Goal: Transaction & Acquisition: Purchase product/service

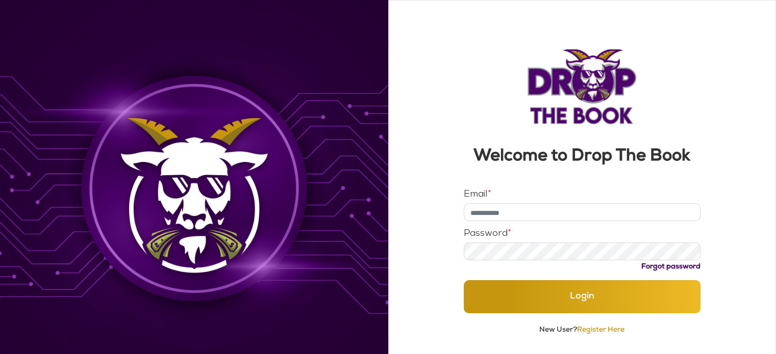
type input "**********"
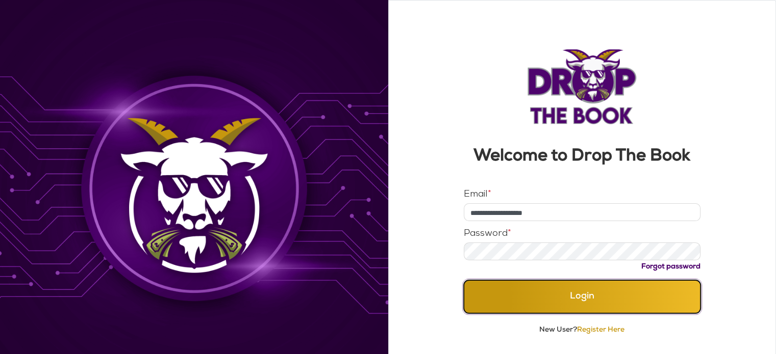
click at [577, 302] on button "Login" at bounding box center [581, 296] width 237 height 33
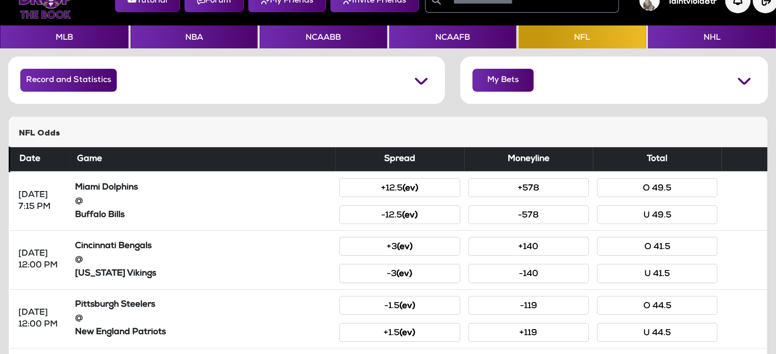
scroll to position [28, 0]
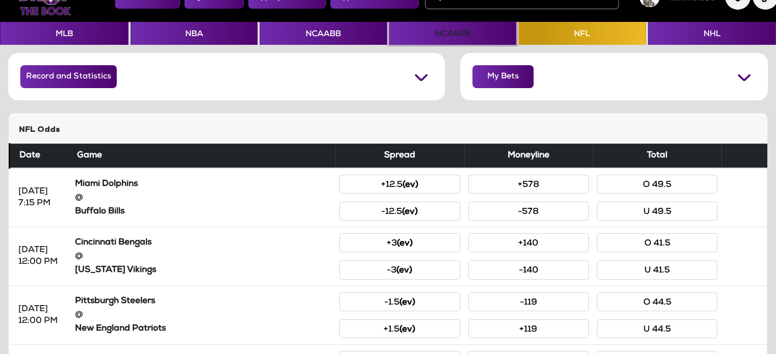
click at [462, 40] on button "NCAAFB" at bounding box center [452, 33] width 127 height 23
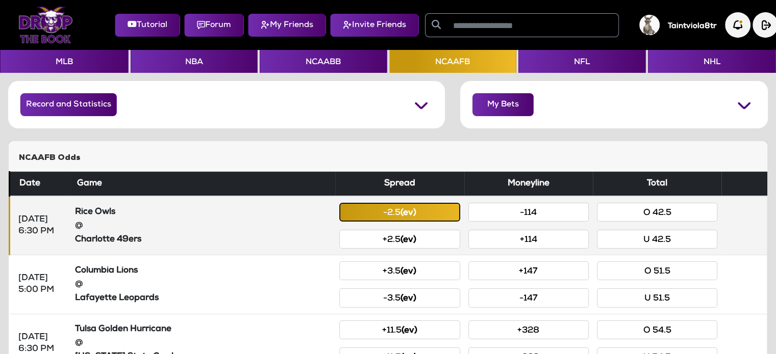
click at [401, 219] on button "-2.5 (ev)" at bounding box center [399, 212] width 120 height 19
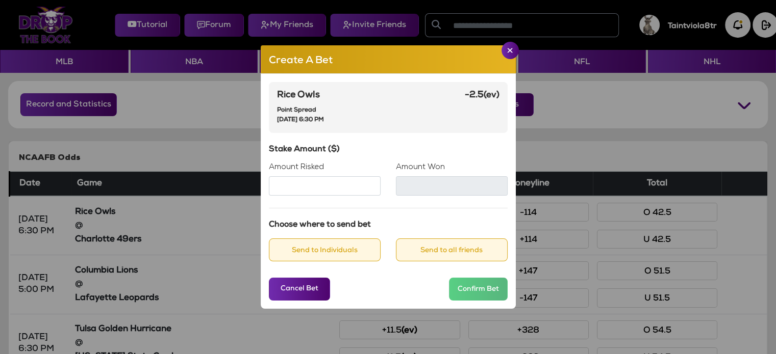
click at [328, 184] on input "Amount Risked" at bounding box center [325, 185] width 112 height 19
type input "***"
click at [312, 246] on button "Send to Individuals" at bounding box center [325, 250] width 112 height 23
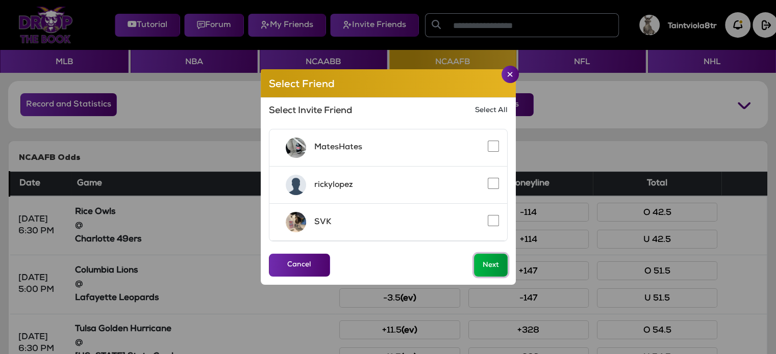
click at [488, 267] on button "Next" at bounding box center [491, 265] width 34 height 23
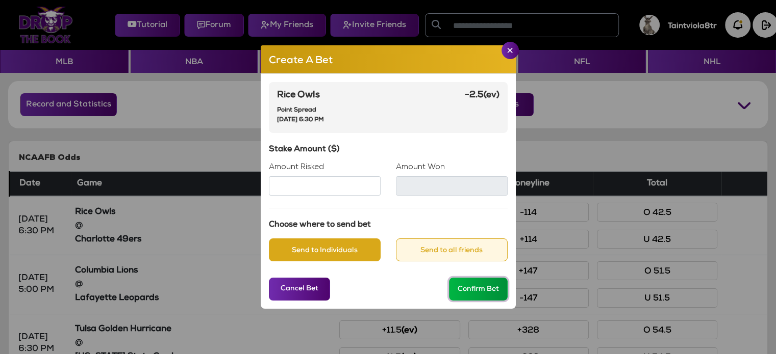
click at [482, 288] on button "Confirm Bet" at bounding box center [478, 289] width 59 height 23
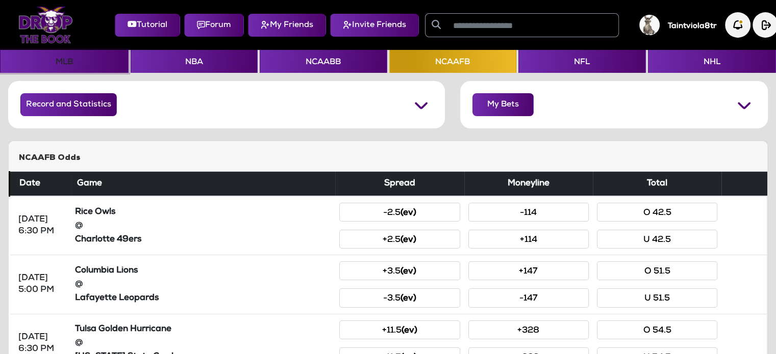
click at [72, 66] on button "MLB" at bounding box center [64, 61] width 128 height 23
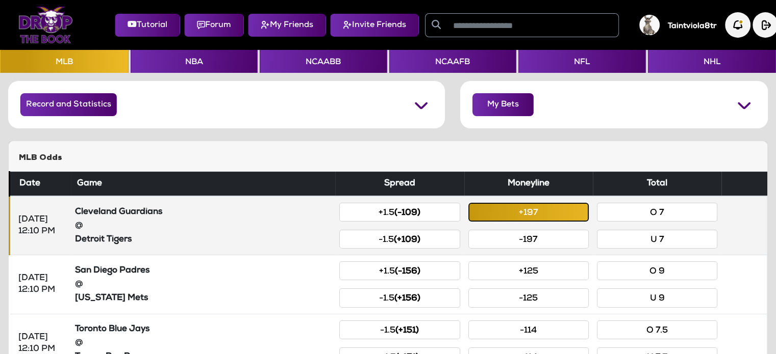
click at [549, 215] on button "+197" at bounding box center [528, 212] width 120 height 19
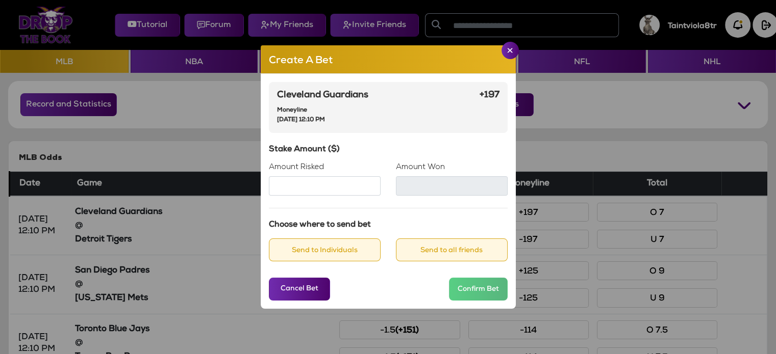
click at [346, 191] on input "Amount Risked" at bounding box center [325, 185] width 112 height 19
type input "***"
click at [341, 245] on button "Send to Individuals" at bounding box center [325, 250] width 112 height 23
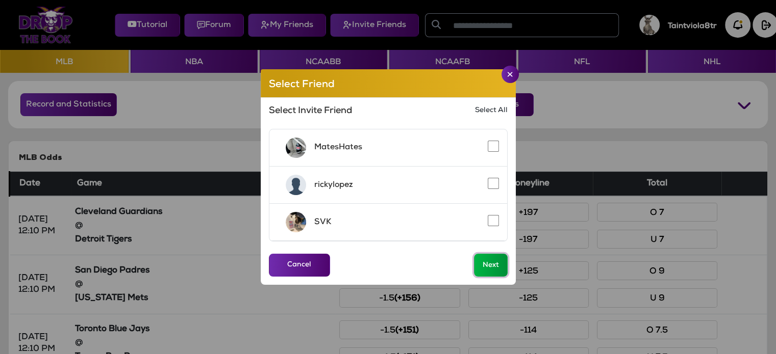
click at [491, 264] on button "Next" at bounding box center [491, 265] width 34 height 23
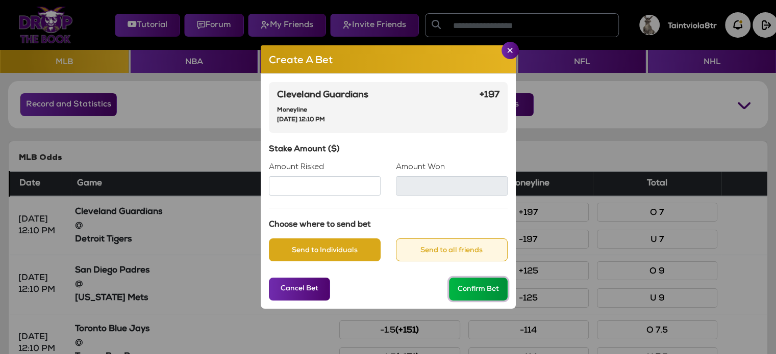
click at [470, 289] on button "Confirm Bet" at bounding box center [478, 289] width 59 height 23
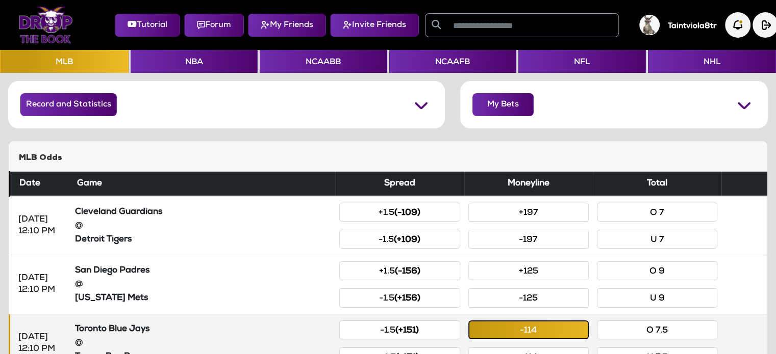
click at [544, 327] on button "-114" at bounding box center [528, 330] width 120 height 19
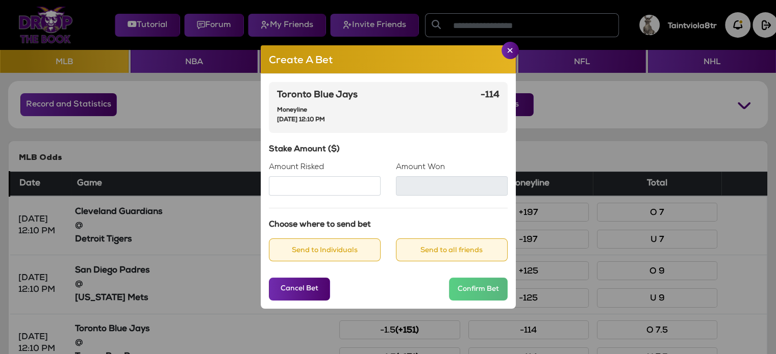
click at [321, 187] on input "Amount Risked" at bounding box center [325, 185] width 112 height 19
type input "***"
click at [505, 51] on button "Close" at bounding box center [509, 50] width 17 height 17
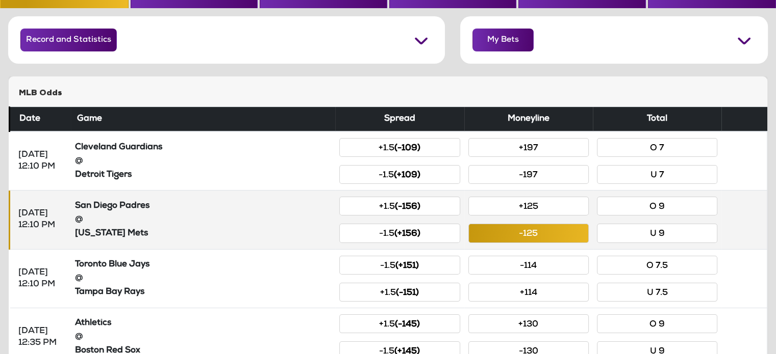
scroll to position [65, 0]
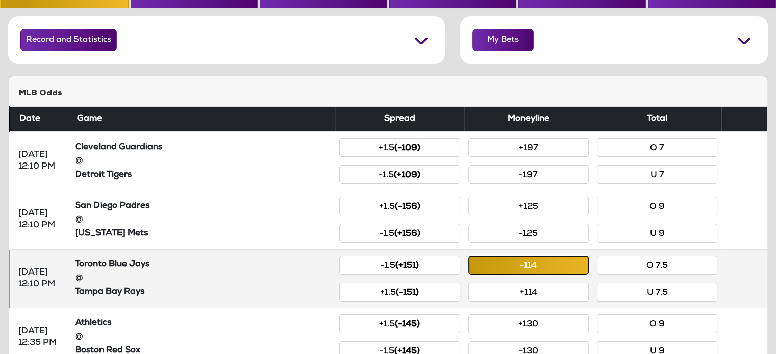
click at [536, 265] on button "-114" at bounding box center [528, 265] width 120 height 19
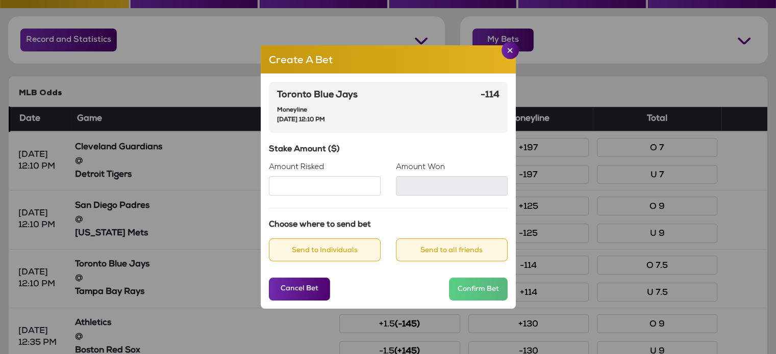
click at [288, 185] on input "Amount Risked" at bounding box center [325, 185] width 112 height 19
click at [509, 50] on img "Close" at bounding box center [510, 50] width 6 height 5
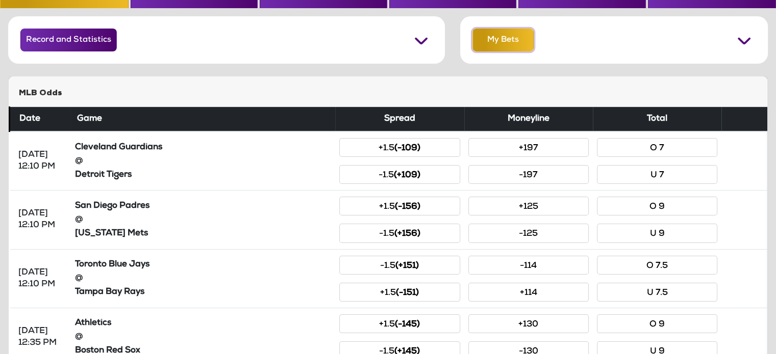
click at [510, 43] on button "My Bets" at bounding box center [502, 40] width 61 height 23
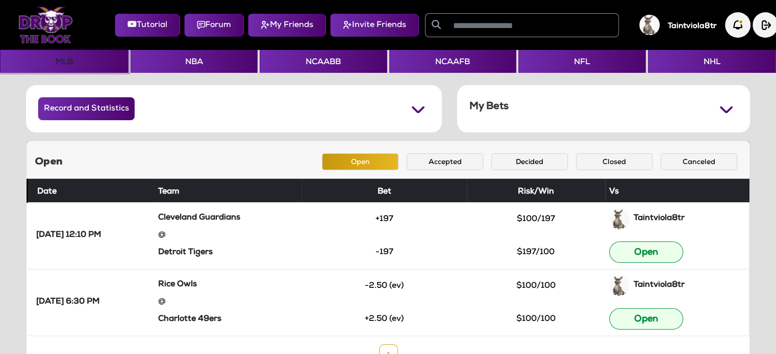
click at [76, 62] on button "MLB" at bounding box center [64, 61] width 128 height 23
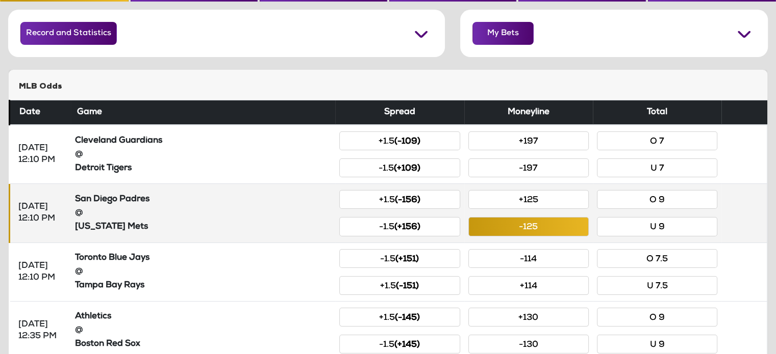
scroll to position [73, 0]
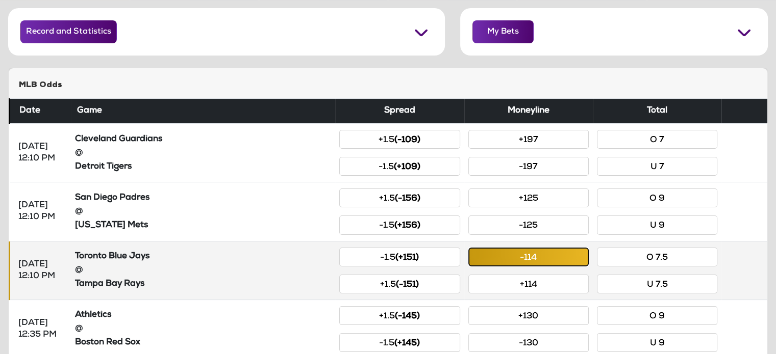
click at [516, 260] on button "-114" at bounding box center [528, 257] width 120 height 19
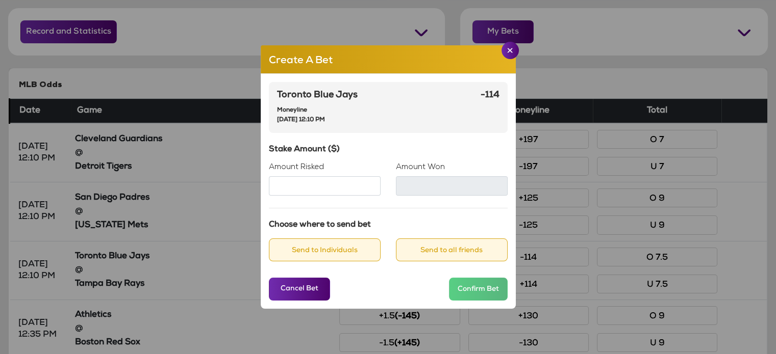
click at [304, 185] on input "Amount Risked" at bounding box center [325, 185] width 112 height 19
type input "***"
click at [324, 256] on button "Send to Individuals" at bounding box center [325, 250] width 112 height 23
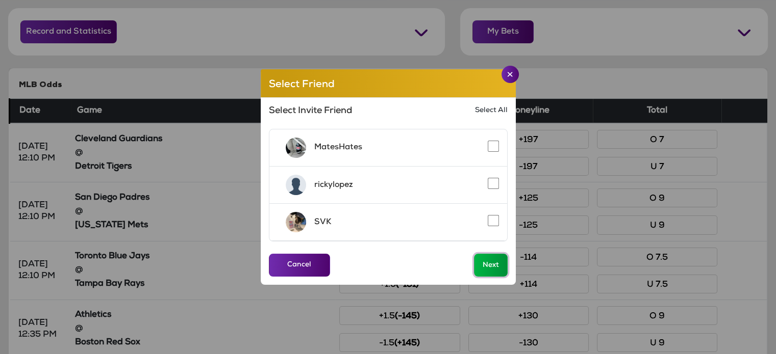
click at [485, 265] on button "Next" at bounding box center [491, 265] width 34 height 23
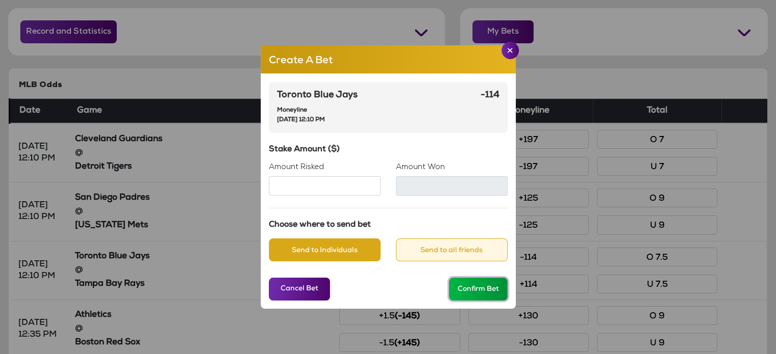
click at [481, 289] on button "Confirm Bet" at bounding box center [478, 289] width 59 height 23
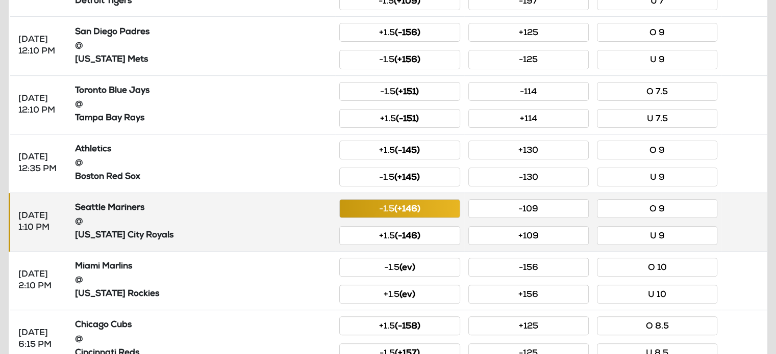
scroll to position [264, 0]
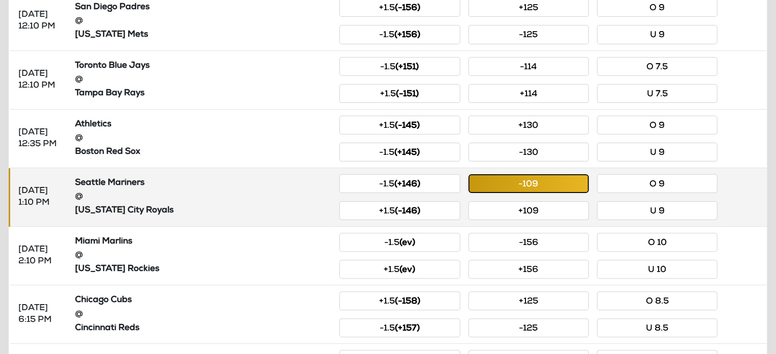
click at [557, 183] on button "-109" at bounding box center [528, 183] width 120 height 19
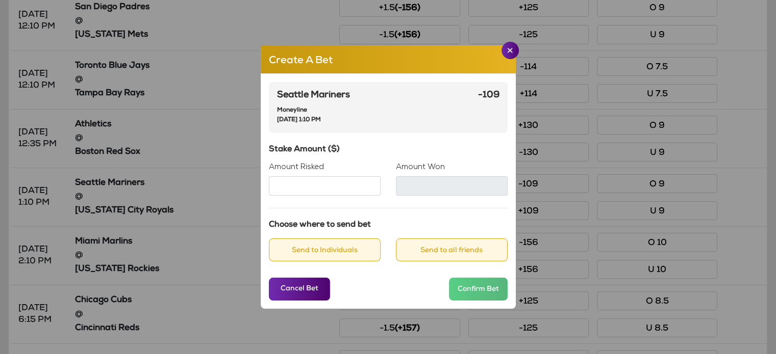
click at [296, 189] on input "Amount Risked" at bounding box center [325, 185] width 112 height 19
type input "***"
click at [302, 247] on button "Send to Individuals" at bounding box center [325, 250] width 112 height 23
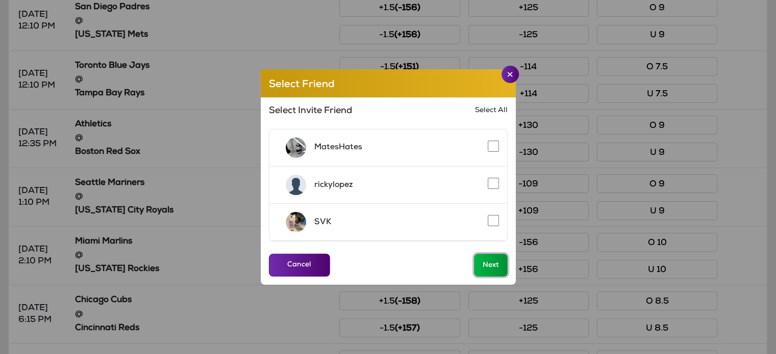
click at [489, 265] on button "Next" at bounding box center [491, 265] width 34 height 23
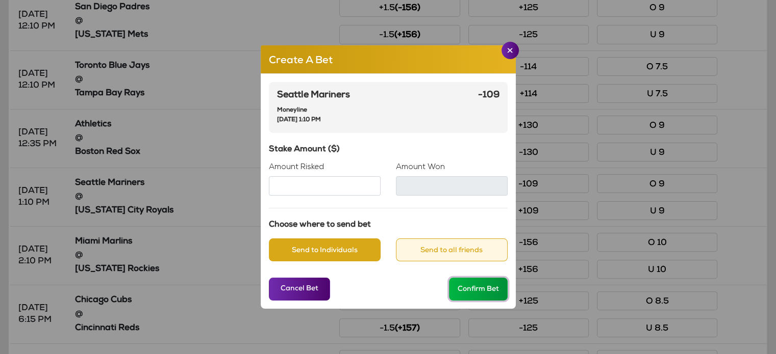
click at [480, 291] on button "Confirm Bet" at bounding box center [478, 289] width 59 height 23
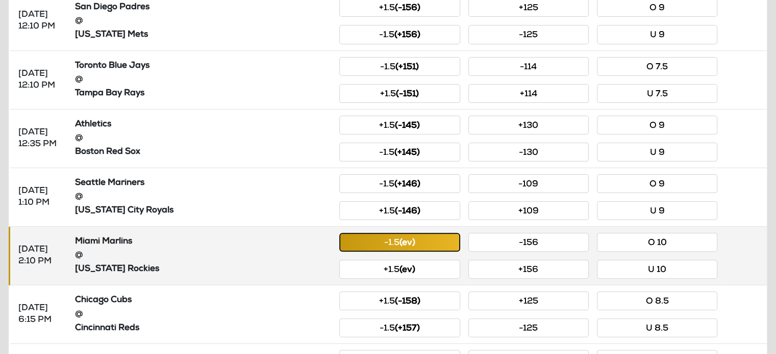
click at [429, 243] on button "-1.5 (ev)" at bounding box center [399, 242] width 120 height 19
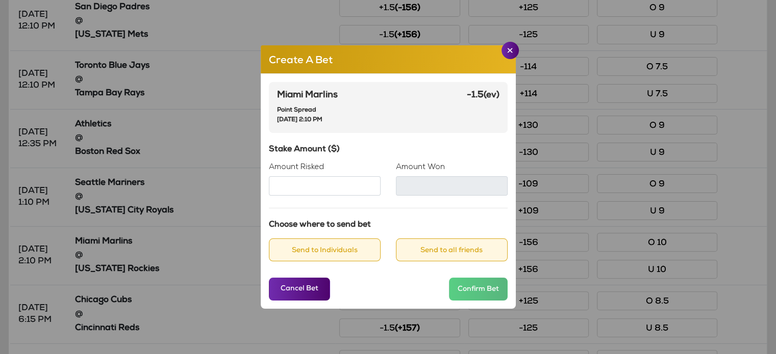
click at [326, 193] on input "Amount Risked" at bounding box center [325, 185] width 112 height 19
type input "***"
click at [510, 49] on img "Close" at bounding box center [510, 50] width 6 height 5
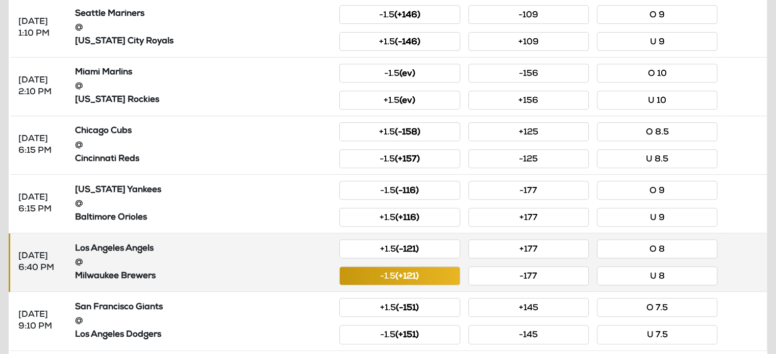
scroll to position [436, 0]
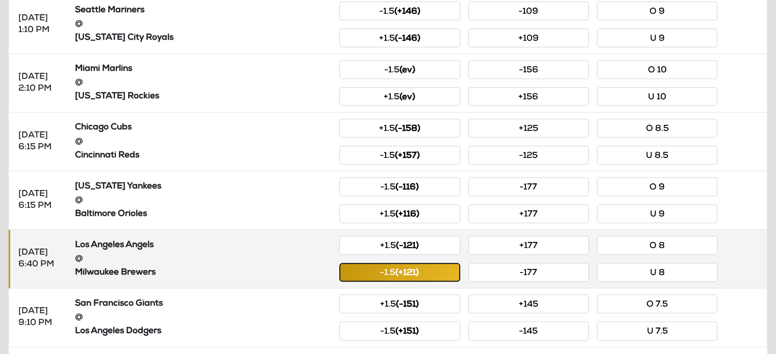
click at [421, 270] on button "-1.5 (+121)" at bounding box center [399, 272] width 120 height 19
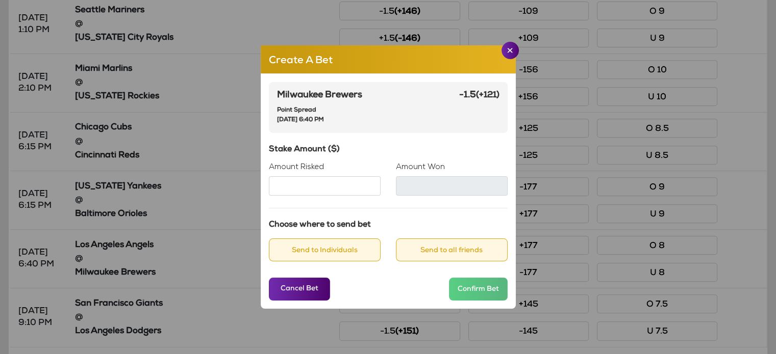
click at [340, 187] on input "Amount Risked" at bounding box center [325, 185] width 112 height 19
type input "***"
click at [326, 247] on button "Send to Individuals" at bounding box center [325, 250] width 112 height 23
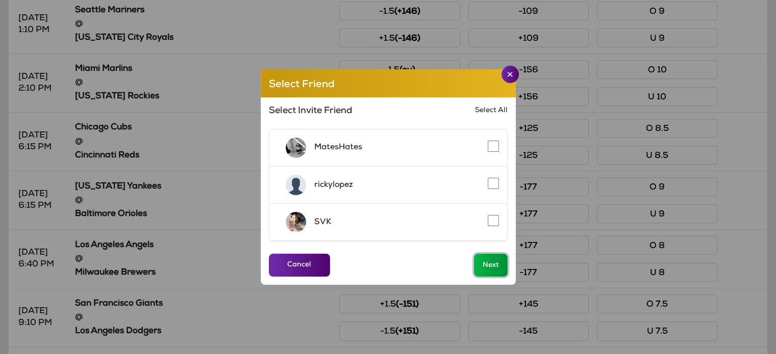
click at [492, 266] on button "Next" at bounding box center [491, 265] width 34 height 23
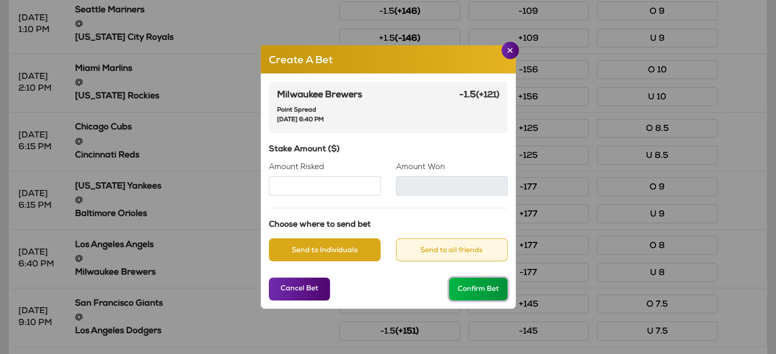
click at [491, 292] on button "Confirm Bet" at bounding box center [478, 289] width 59 height 23
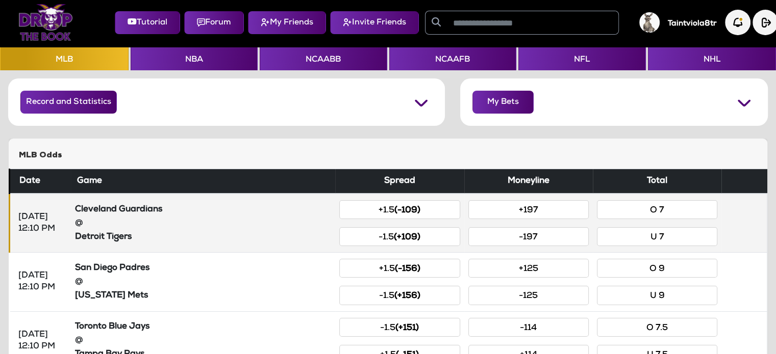
scroll to position [0, 0]
